Goal: Information Seeking & Learning: Learn about a topic

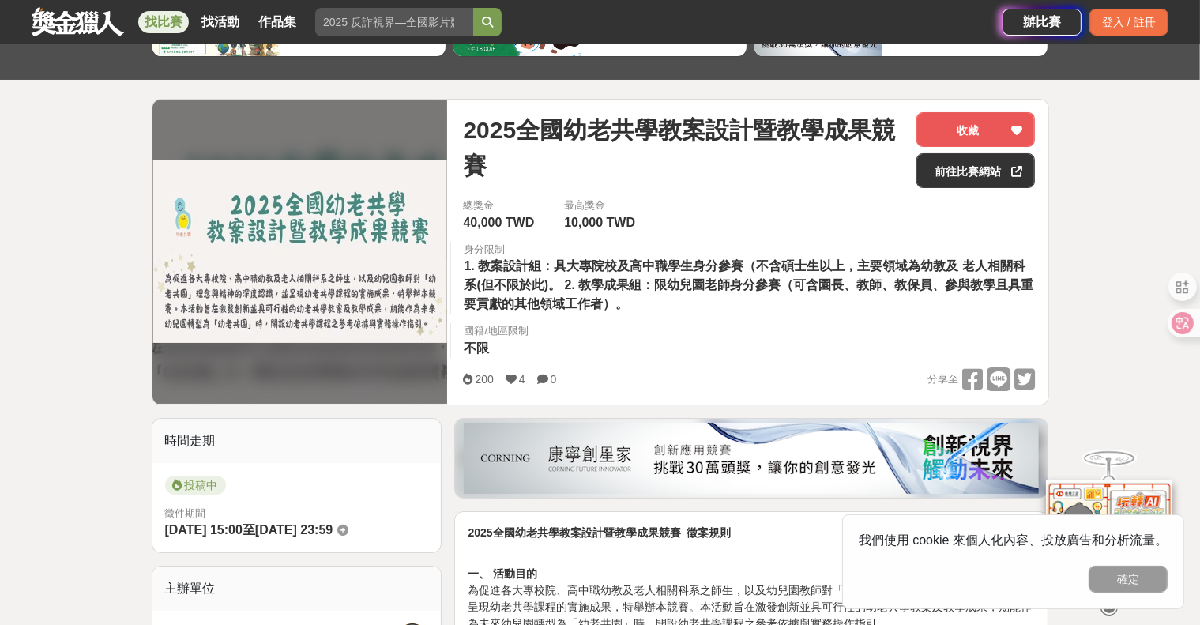
scroll to position [474, 0]
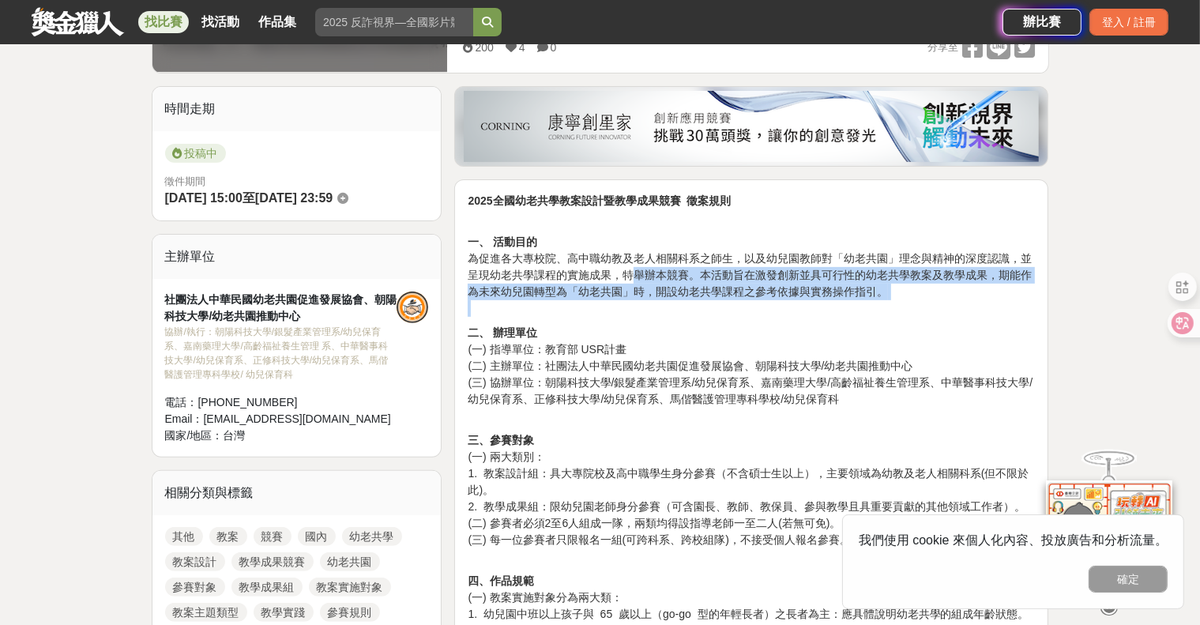
drag, startPoint x: 638, startPoint y: 277, endPoint x: 883, endPoint y: 309, distance: 247.7
click at [883, 309] on p "一、 活動目的 為促進各大專校院、高中職幼教及老人相關科系之師生，以及幼兒園教師對「幼老共園」理念與精神的深度認識，並呈現幼老共學課程的實施成果，特舉辦本競賽…" at bounding box center [751, 267] width 567 height 100
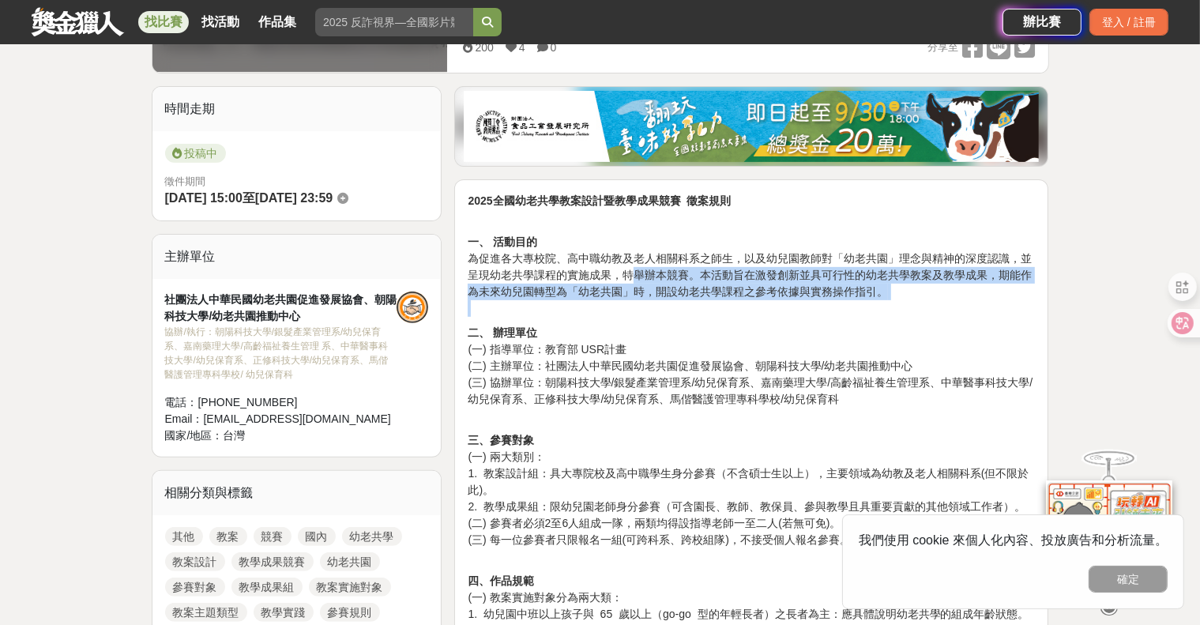
click at [883, 309] on p "一、 活動目的 為促進各大專校院、高中職幼教及老人相關科系之師生，以及幼兒園教師對「幼老共園」理念與精神的深度認識，並呈現幼老共學課程的實施成果，特舉辦本競賽…" at bounding box center [751, 267] width 567 height 100
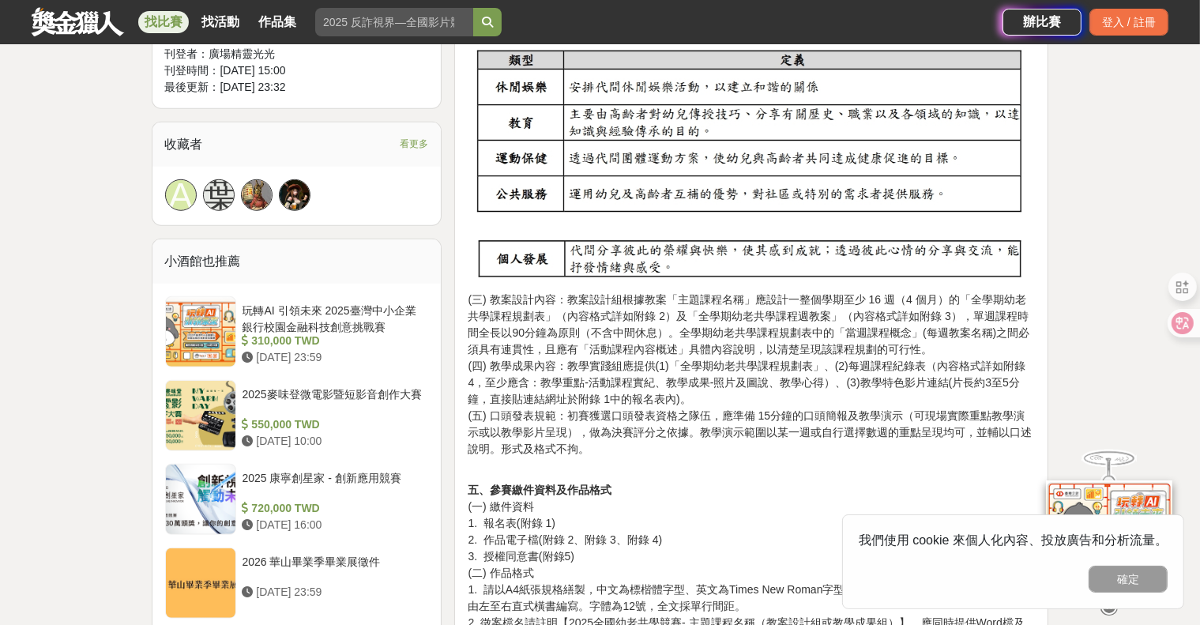
scroll to position [1185, 0]
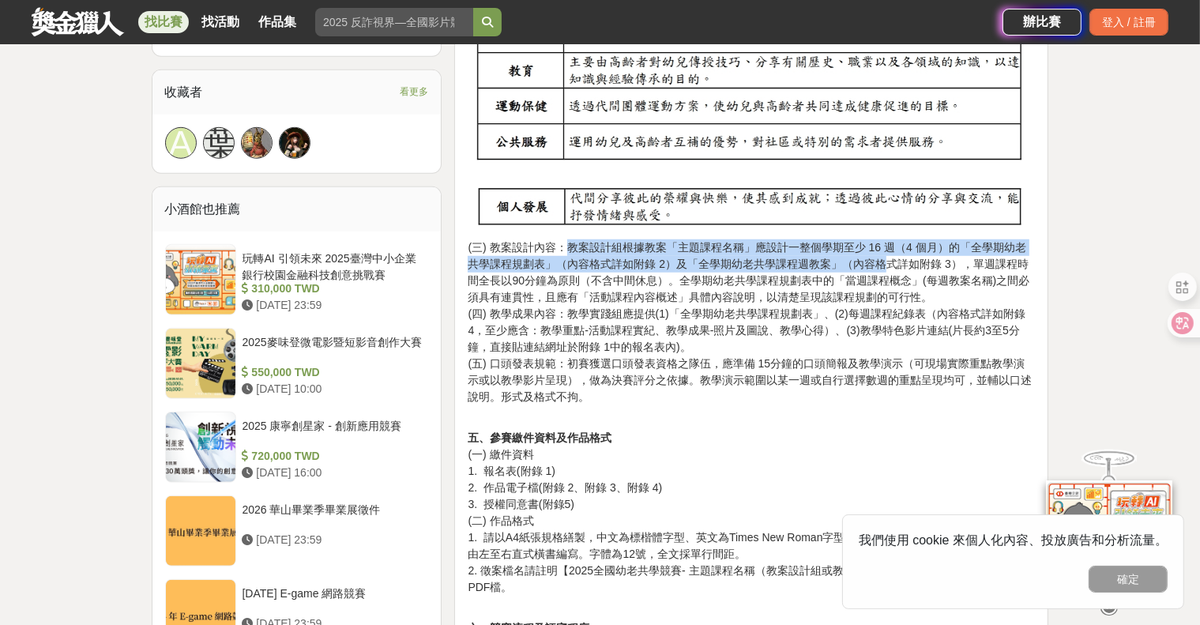
drag, startPoint x: 587, startPoint y: 246, endPoint x: 869, endPoint y: 268, distance: 282.8
click at [869, 268] on p "(三) 教案設計內容：教案設計組根據教案「主題課程名稱」應設計一整個學期至少 16 週（4 個月）的「全學期幼老共學課程規劃表」（內容格式詳如附錄 2）及「全…" at bounding box center [751, 330] width 567 height 182
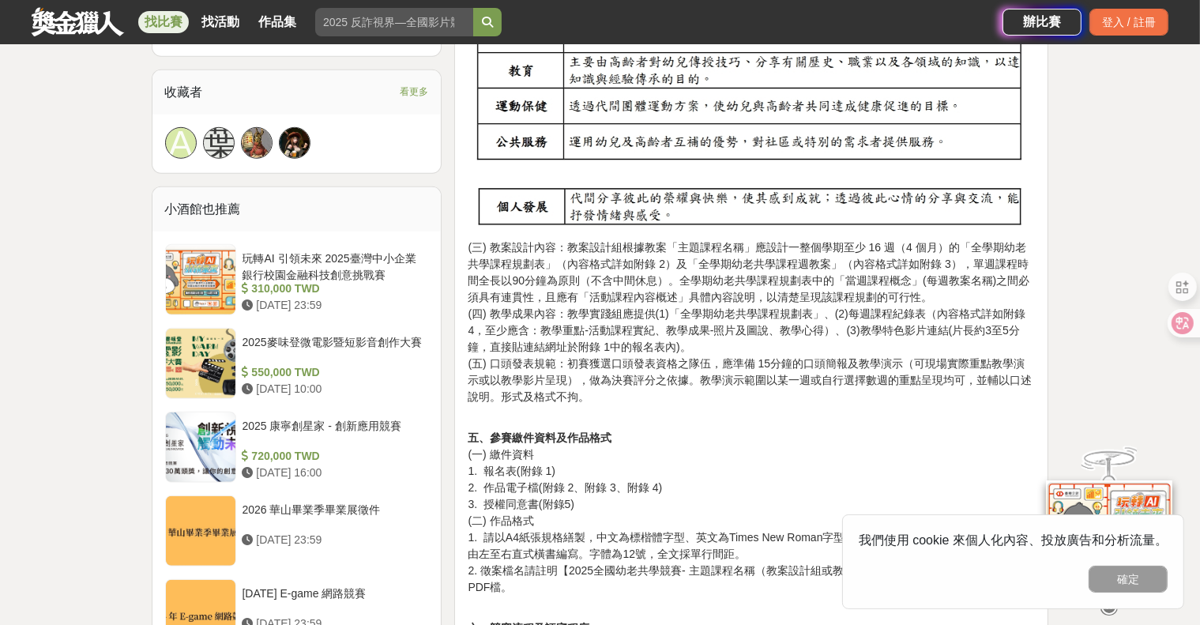
click at [869, 313] on p "(三) 教案設計內容：教案設計組根據教案「主題課程名稱」應設計一整個學期至少 16 週（4 個月）的「全學期幼老共學課程規劃表」（內容格式詳如附錄 2）及「全…" at bounding box center [751, 330] width 567 height 182
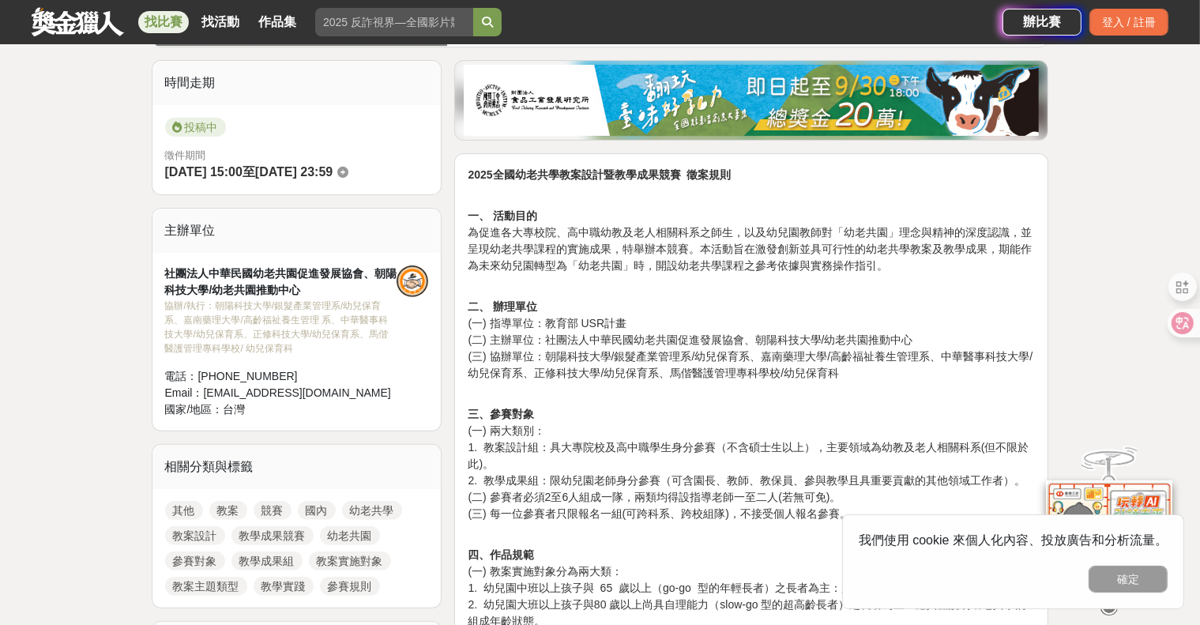
scroll to position [474, 0]
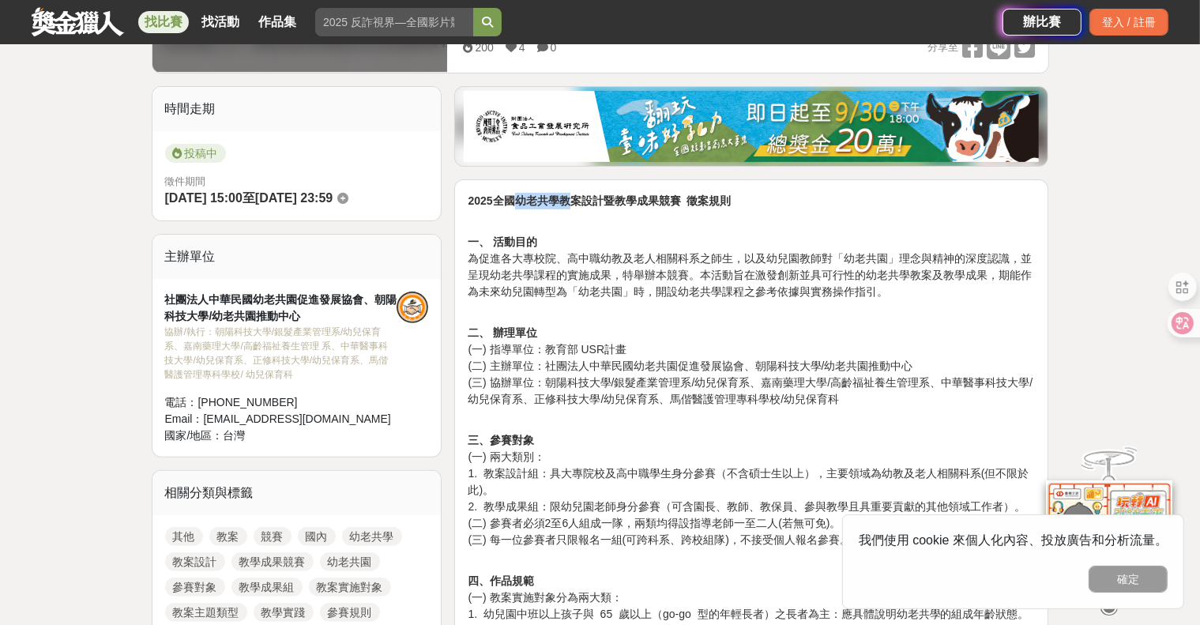
drag, startPoint x: 513, startPoint y: 198, endPoint x: 569, endPoint y: 208, distance: 56.1
click at [569, 207] on strong "2025全國幼老共學教案設計暨教學成果競賽 徵案規則" at bounding box center [599, 200] width 263 height 13
drag, startPoint x: 475, startPoint y: 197, endPoint x: 732, endPoint y: 236, distance: 259.6
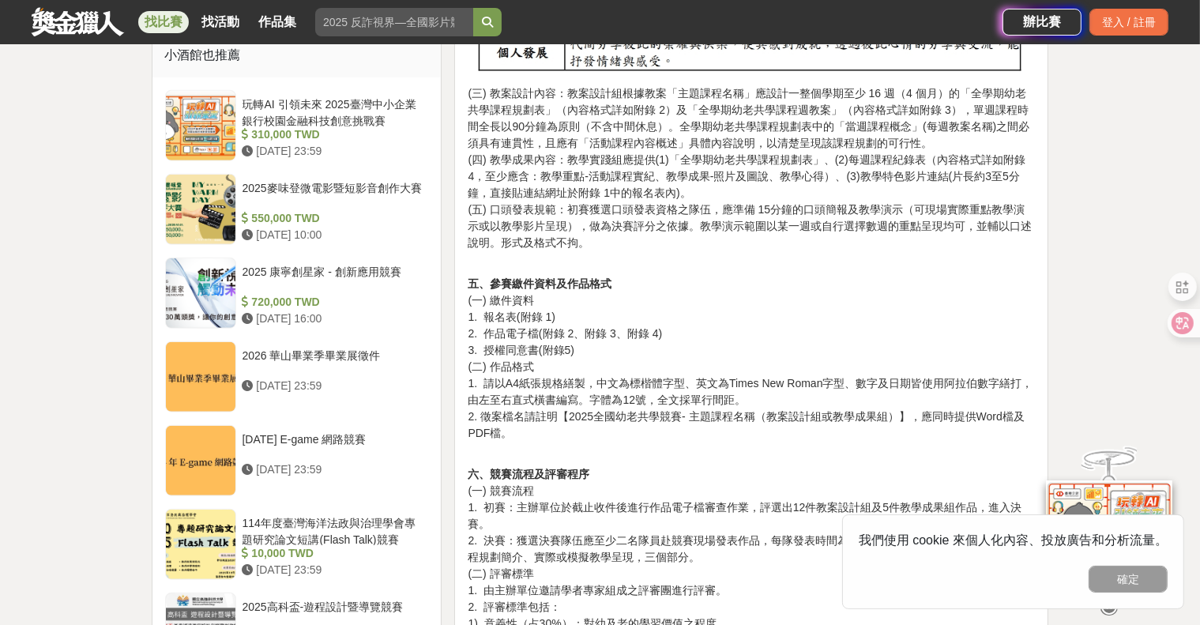
scroll to position [1343, 0]
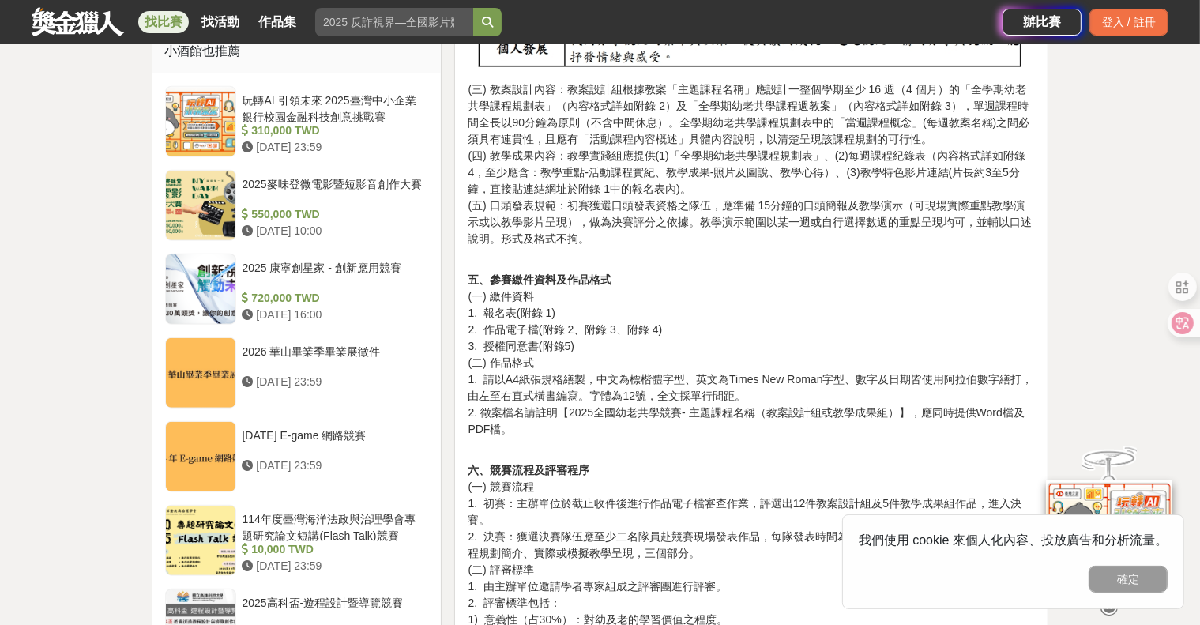
click at [787, 230] on p "(三) 教案設計內容：教案設計組根據教案「主題課程名稱」應設計一整個學期至少 16 週（4 個月）的「全學期幼老共學課程規劃表」（內容格式詳如附錄 2）及「全…" at bounding box center [751, 172] width 567 height 182
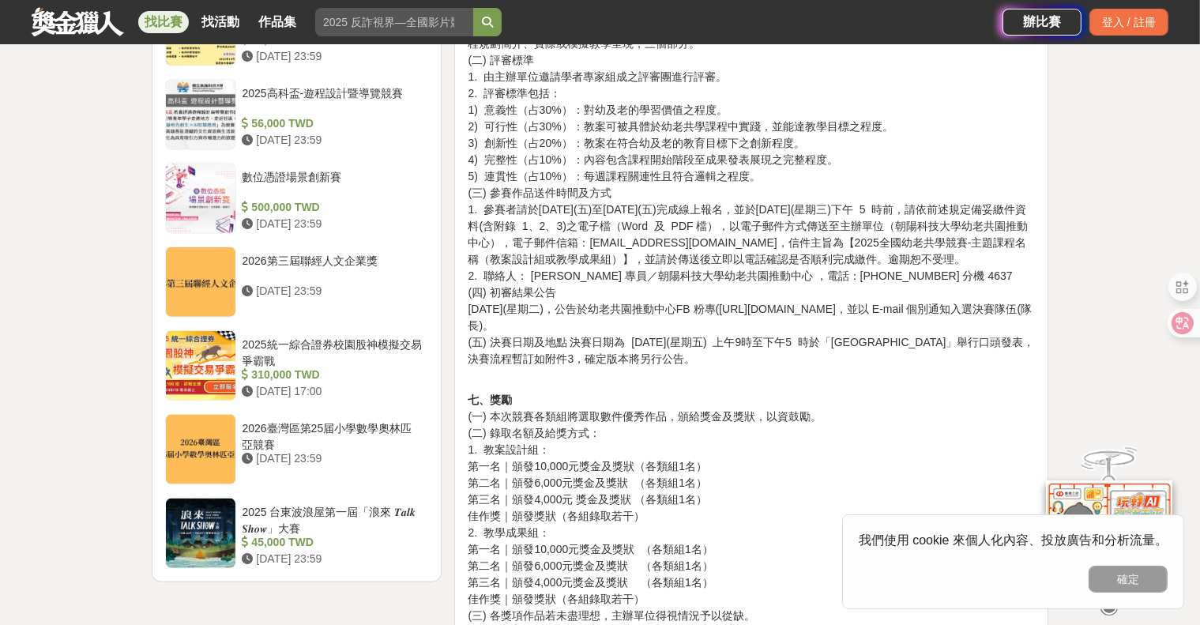
scroll to position [2054, 0]
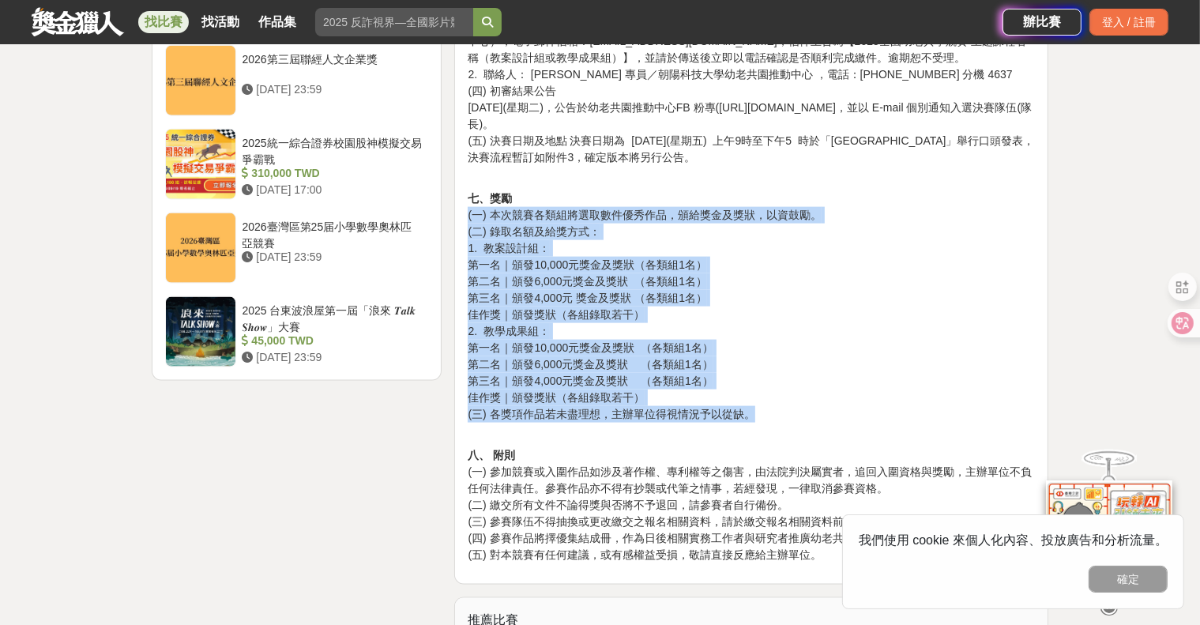
drag, startPoint x: 752, startPoint y: 413, endPoint x: 457, endPoint y: 208, distance: 359.8
click at [711, 318] on p "七、獎勵 (一) 本次競賽各類組將選取數件優秀作品，頒給獎金及獎狀，以資鼓勵。 (二) 錄取名額及給獎方式： 1. 教案設計組： 第一名｜頒發10,000元獎…" at bounding box center [751, 314] width 567 height 249
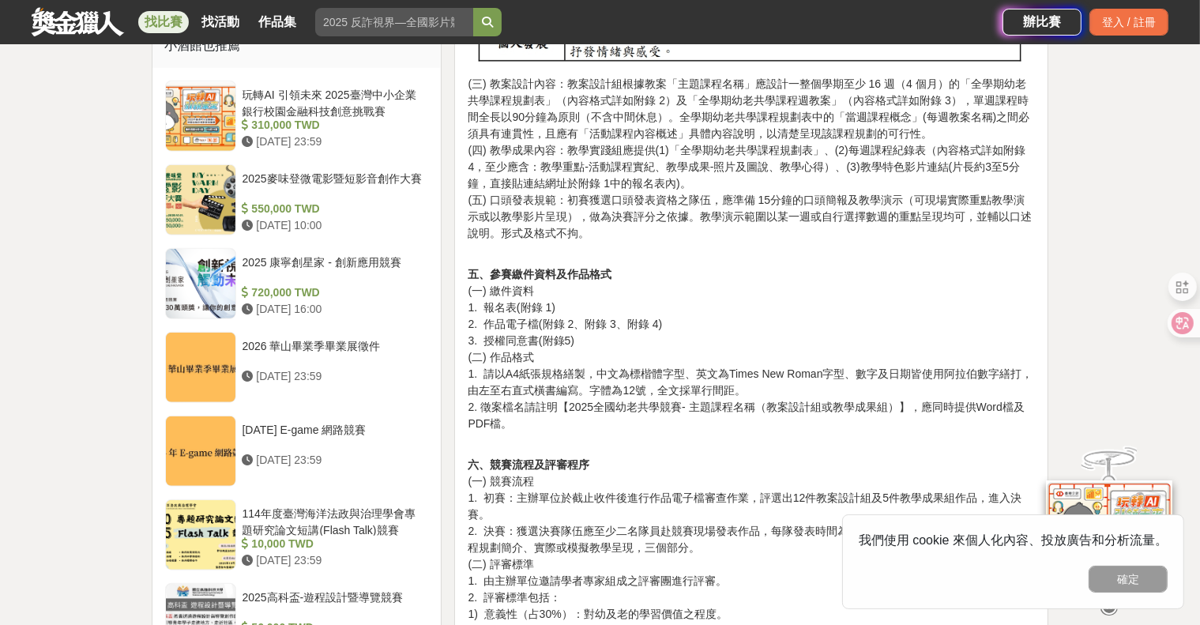
scroll to position [1264, 0]
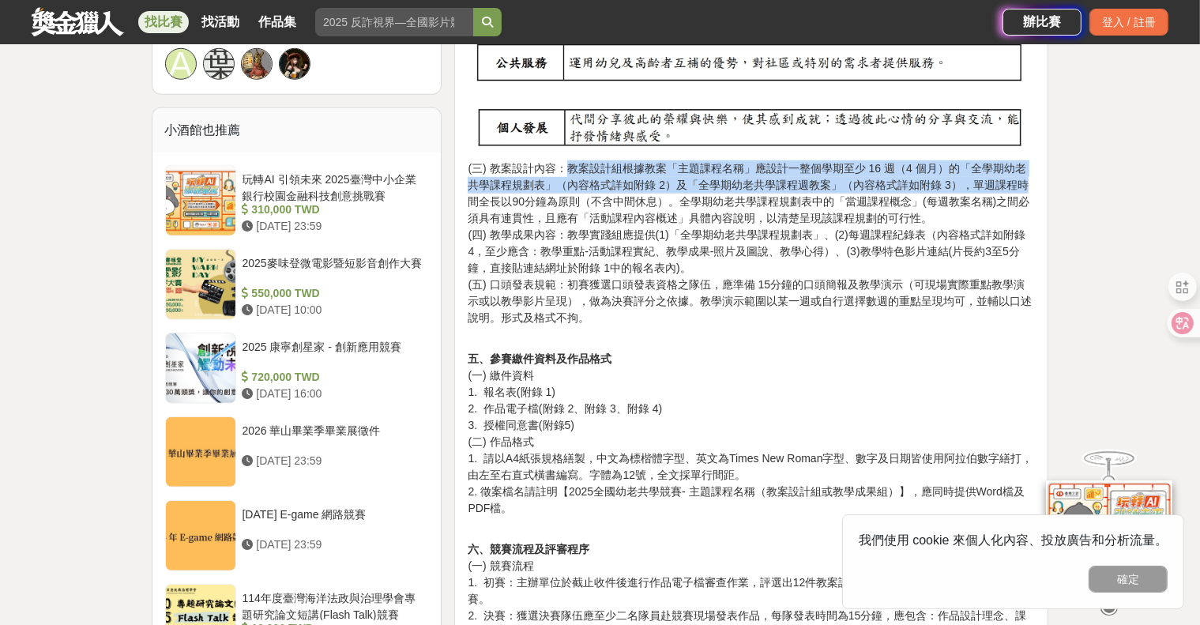
drag, startPoint x: 569, startPoint y: 168, endPoint x: 999, endPoint y: 186, distance: 430.9
click at [1000, 184] on p "(三) 教案設計內容：教案設計組根據教案「主題課程名稱」應設計一整個學期至少 16 週（4 個月）的「全學期幼老共學課程規劃表」（內容格式詳如附錄 2）及「全…" at bounding box center [751, 251] width 567 height 182
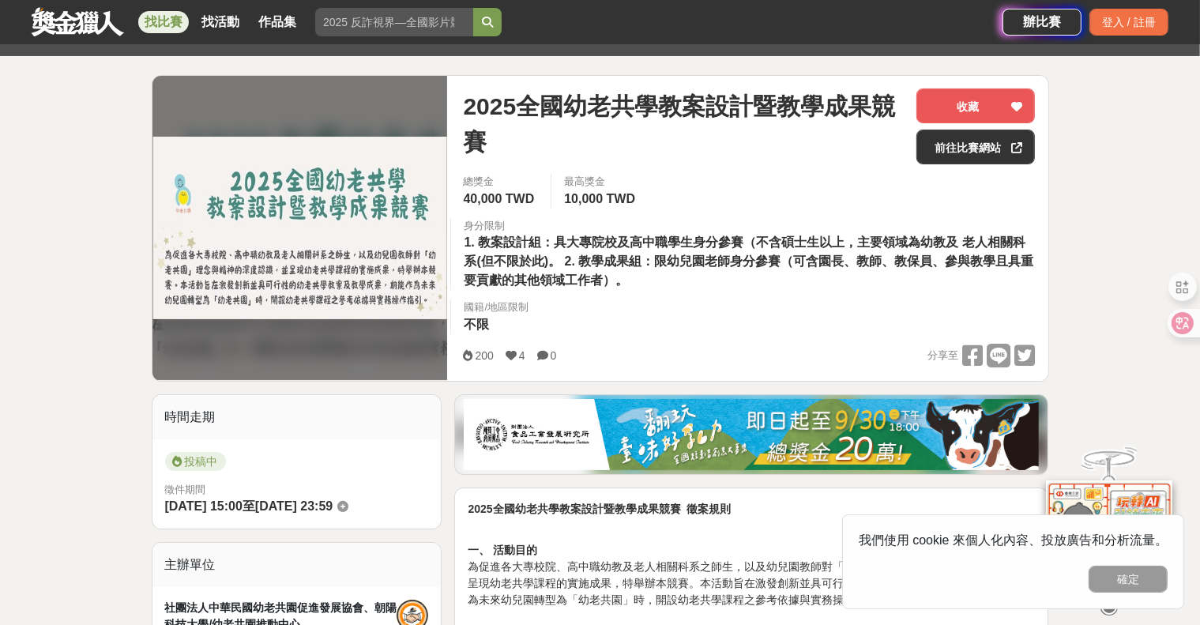
scroll to position [158, 0]
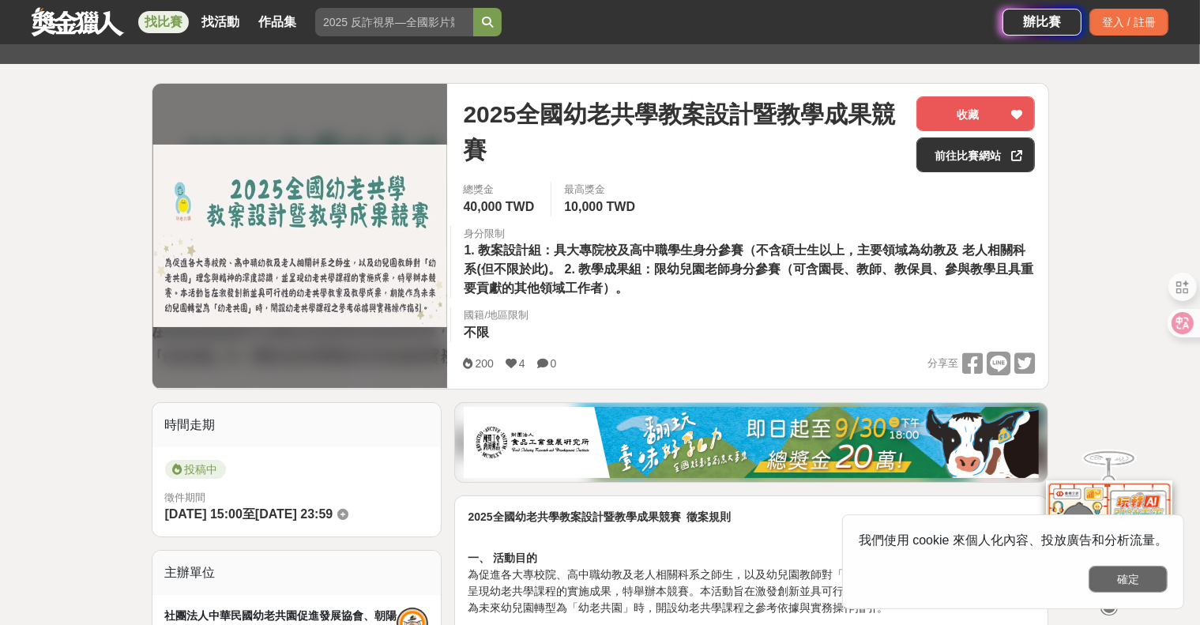
click at [1138, 585] on button "確定" at bounding box center [1128, 579] width 79 height 27
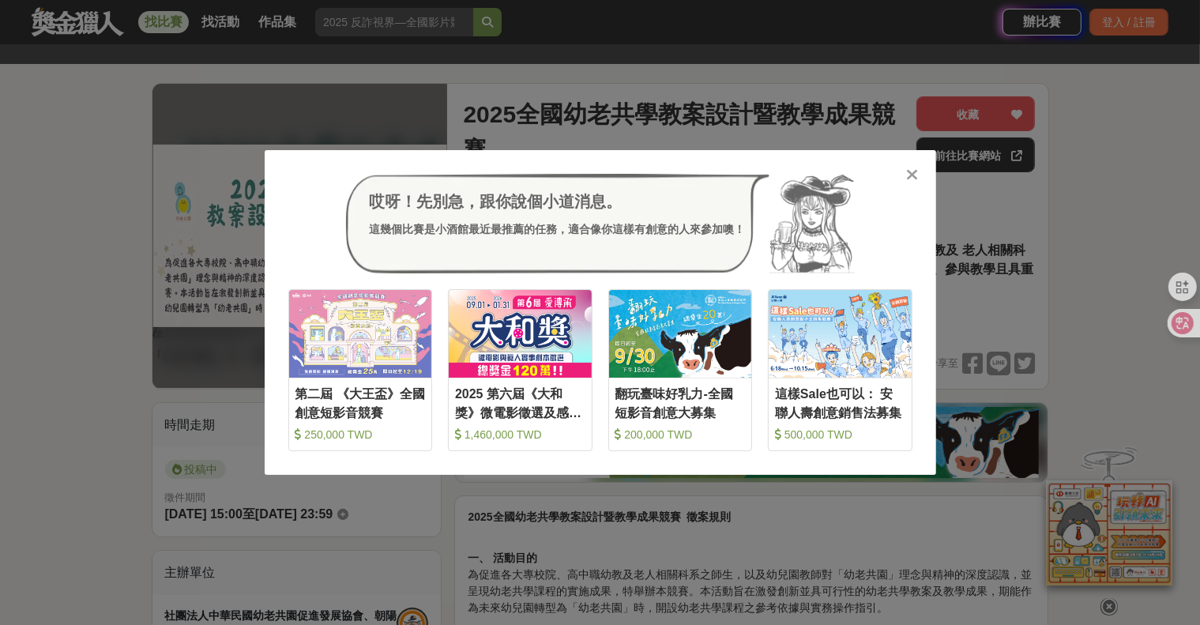
click at [998, 180] on div "哎呀！先別急，跟你說個小道消息。 這幾個比賽是小酒館最近最推薦的任務，適合像你這樣有創意的人來參加噢！ 收藏 第二屆 《大王盃》全國創意短影音競賽 250,0…" at bounding box center [600, 312] width 1200 height 625
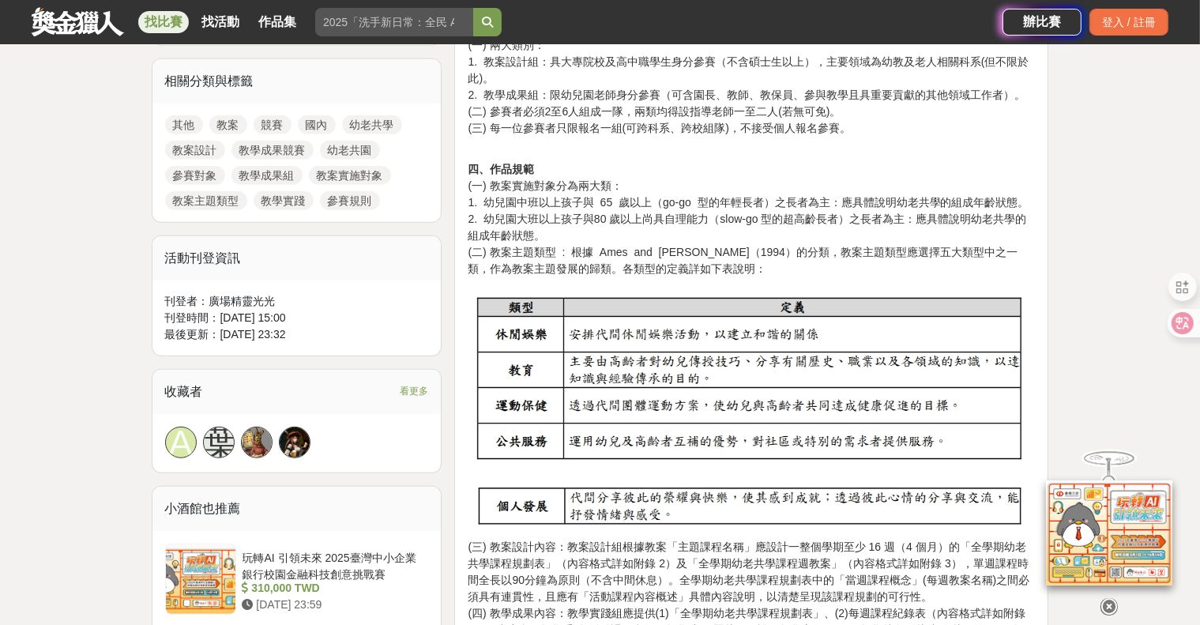
scroll to position [948, 0]
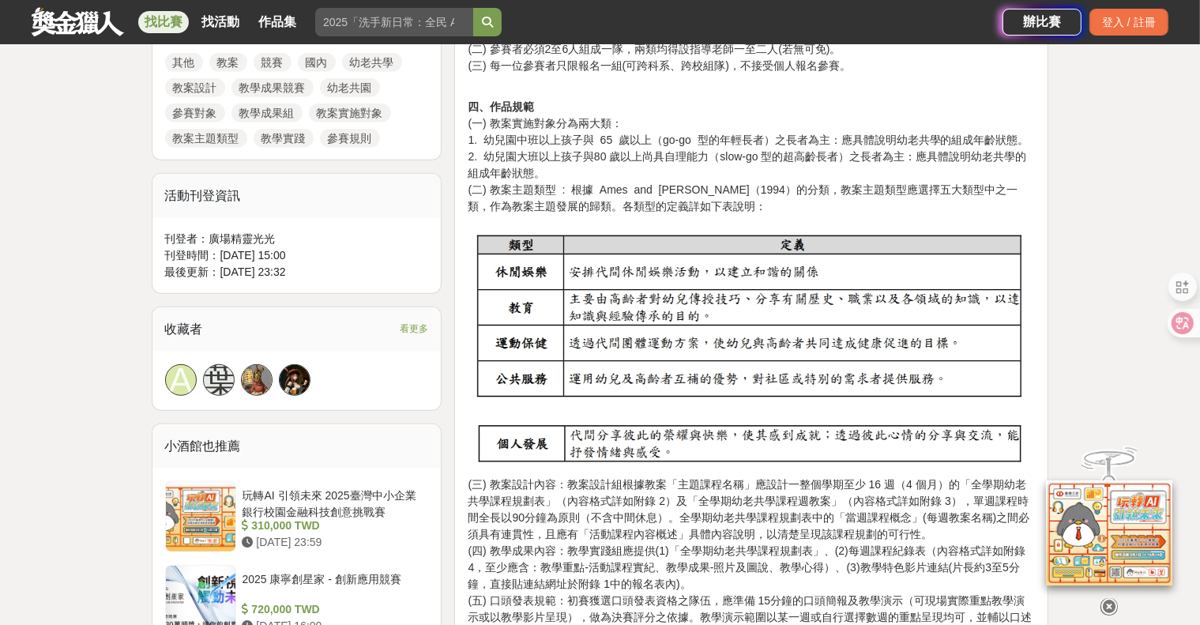
click at [1108, 598] on icon at bounding box center [1108, 606] width 17 height 17
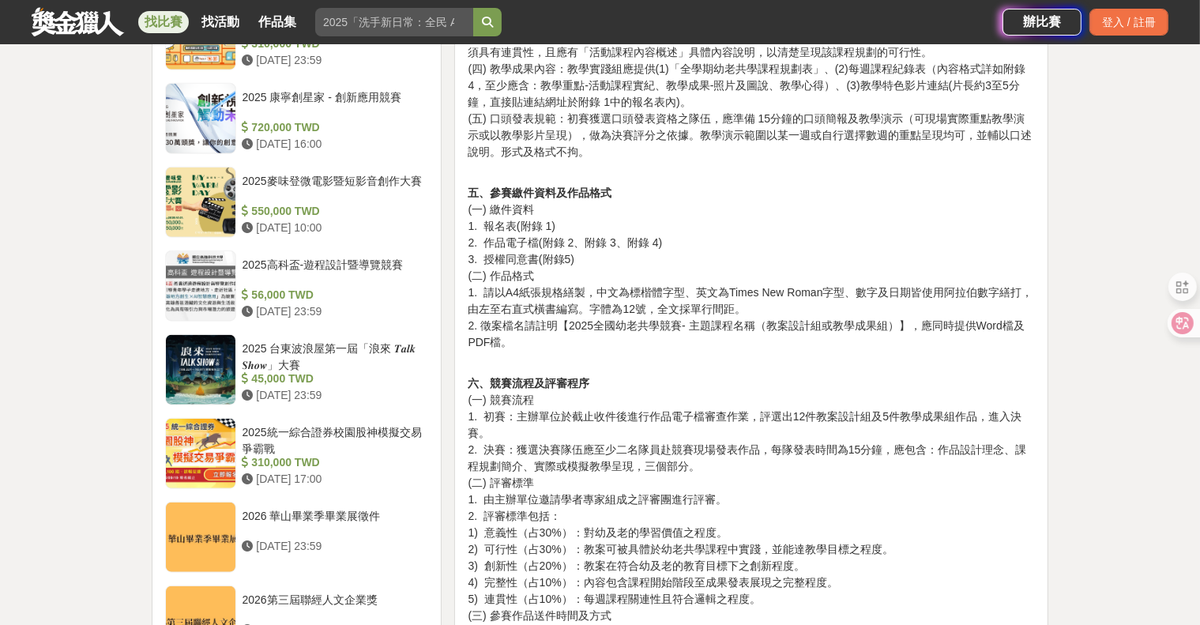
scroll to position [1501, 0]
